Goal: Book appointment/travel/reservation

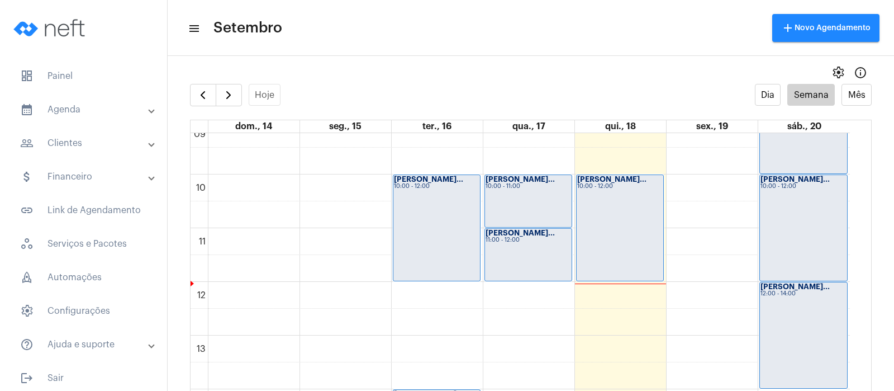
scroll to position [492, 0]
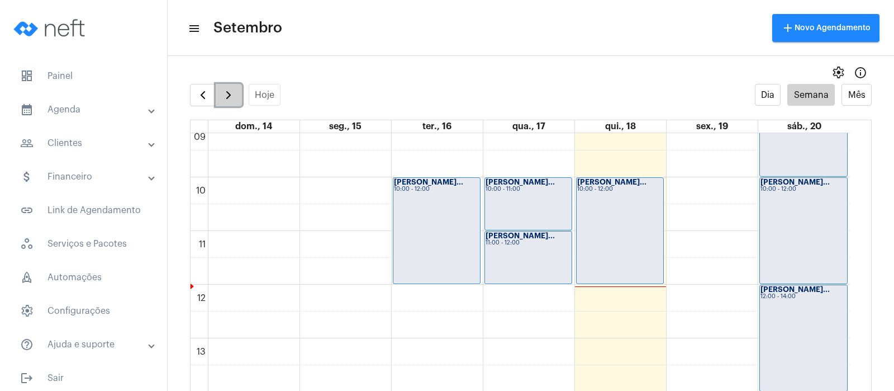
click at [227, 100] on span "button" at bounding box center [228, 94] width 13 height 13
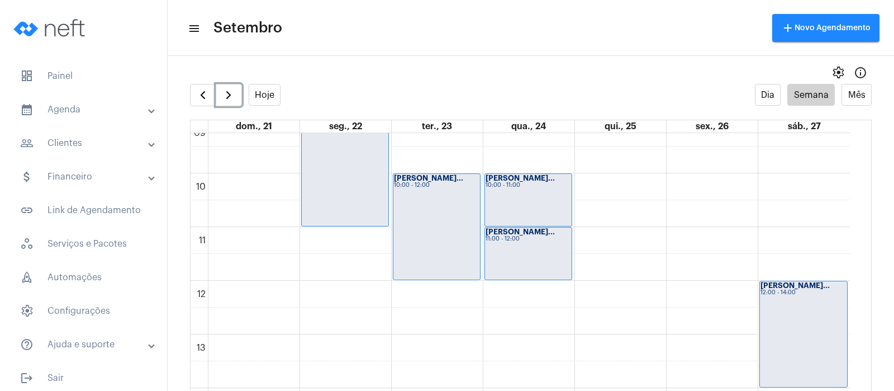
scroll to position [491, 0]
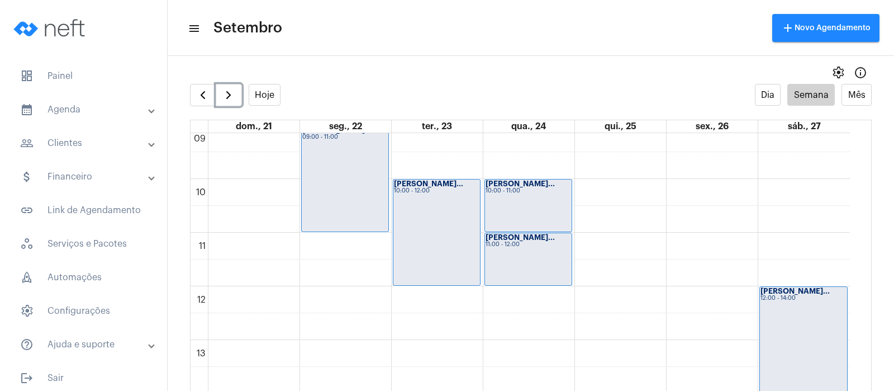
click at [618, 193] on div "00 01 02 03 04 05 06 07 08 09 10 11 12 13 14 15 16 17 18 19 20 21 22 23 [PERSON…" at bounding box center [520, 285] width 659 height 1287
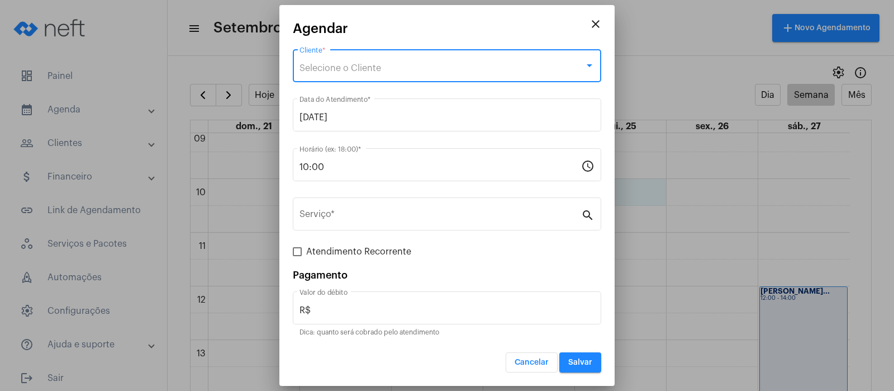
click at [429, 71] on div "Selecione o Cliente" at bounding box center [441, 68] width 285 height 10
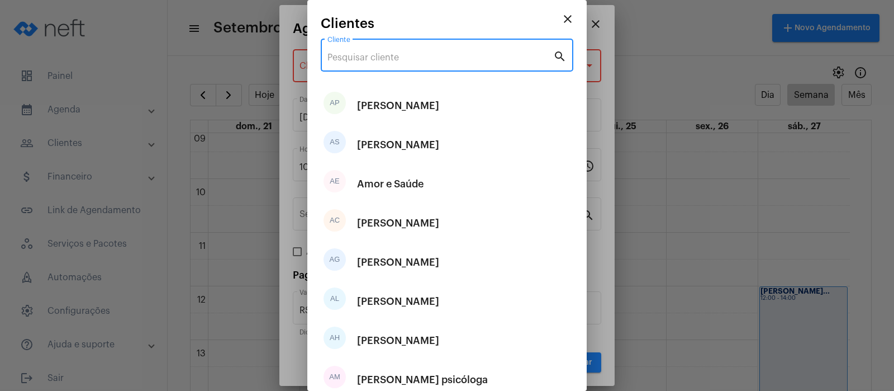
click at [336, 54] on input "Cliente" at bounding box center [440, 58] width 226 height 10
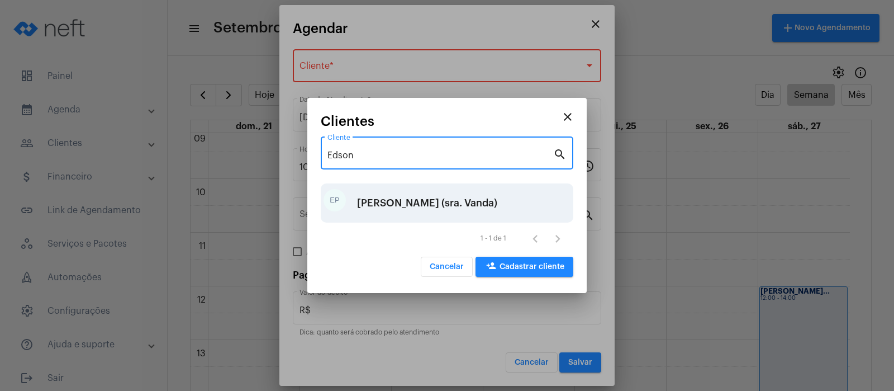
type input "Edson"
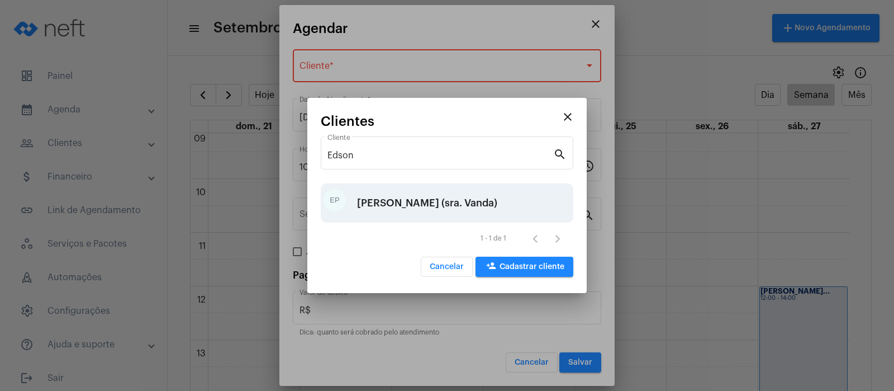
click at [424, 201] on div "[PERSON_NAME] (sra. Vanda)" at bounding box center [427, 203] width 140 height 34
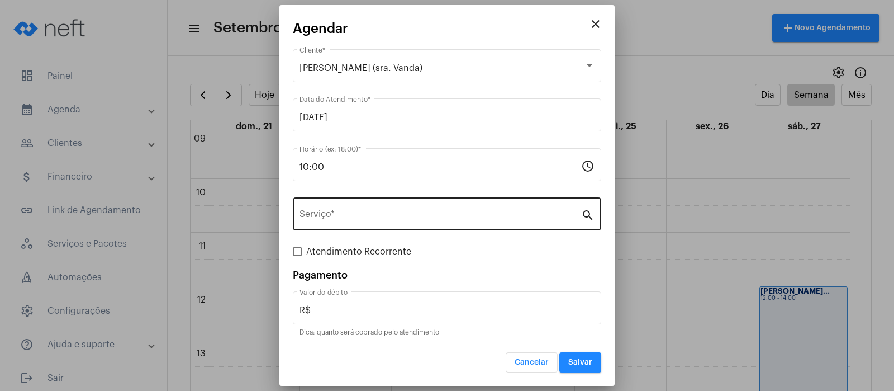
click at [419, 208] on div "Serviço *" at bounding box center [440, 212] width 282 height 35
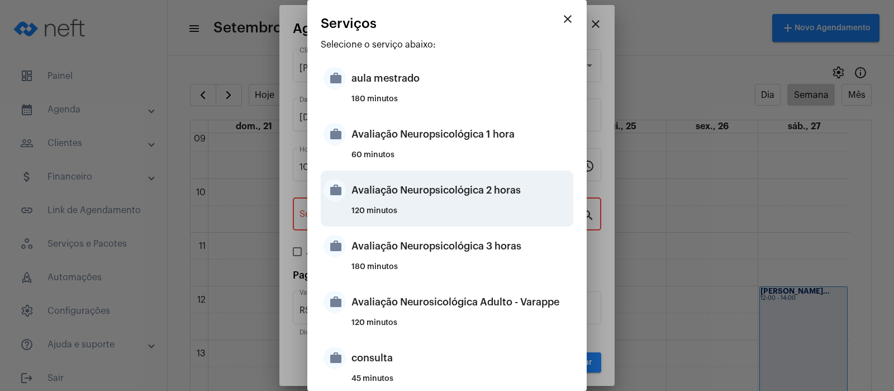
click at [432, 193] on div "Avaliação Neuropsicológica 2 horas" at bounding box center [460, 190] width 219 height 34
type input "Avaliação Neuropsicológica 2 horas"
type input "R$ 2 800"
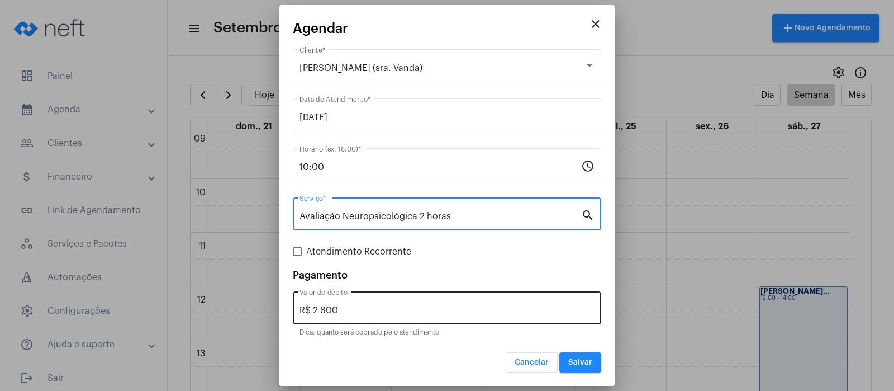
click at [521, 310] on input "R$ 2 800" at bounding box center [446, 310] width 295 height 10
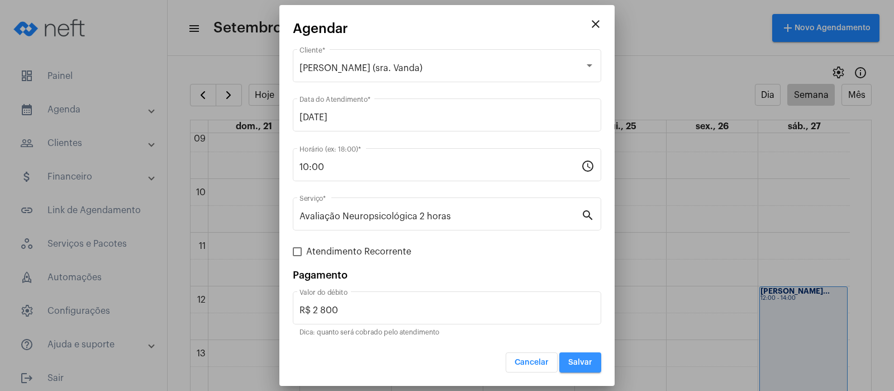
click at [587, 357] on button "Salvar" at bounding box center [580, 362] width 42 height 20
